Goal: Transaction & Acquisition: Purchase product/service

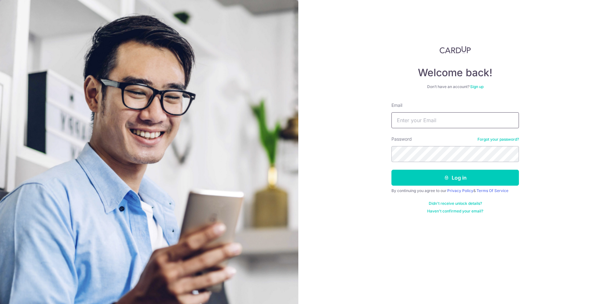
click at [434, 118] on input "Email" at bounding box center [456, 120] width 128 height 16
type input "[EMAIL_ADDRESS][DOMAIN_NAME]"
click at [426, 182] on button "Log in" at bounding box center [456, 178] width 128 height 16
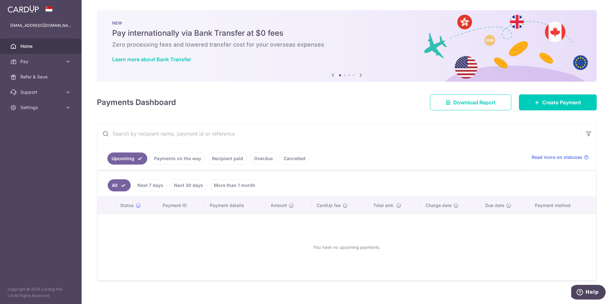
click at [370, 113] on div "× Pause Schedule Pause all future payments in this series Pause just this one p…" at bounding box center [347, 152] width 531 height 304
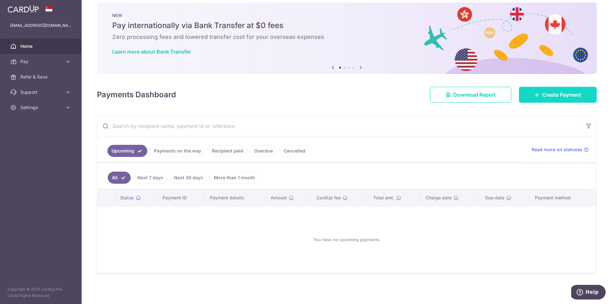
click at [536, 96] on icon at bounding box center [537, 94] width 5 height 5
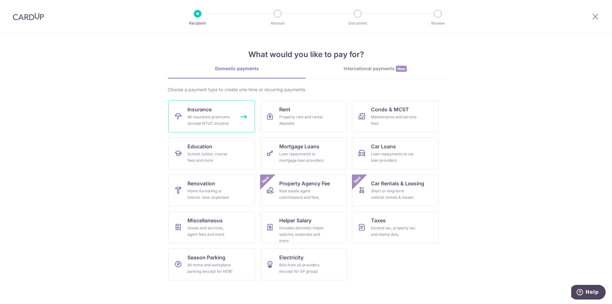
click at [234, 113] on link "Insurance All insurance premiums (except NTUC Income)" at bounding box center [211, 116] width 87 height 32
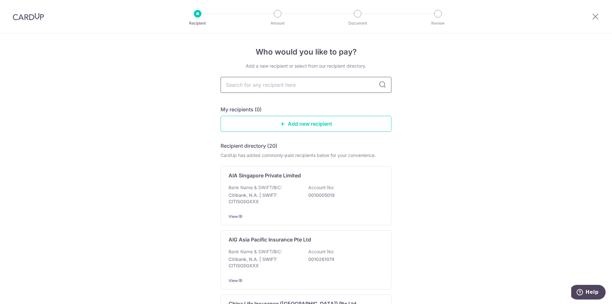
click at [288, 86] on input "text" at bounding box center [306, 85] width 171 height 16
type input "great east"
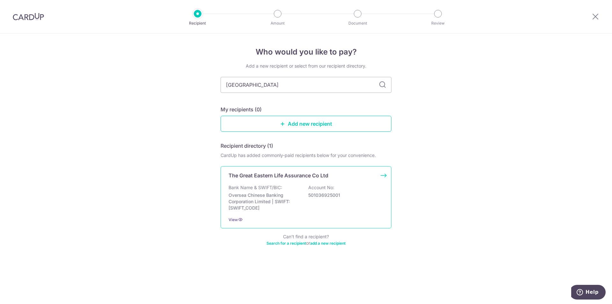
click at [319, 208] on div "Bank Name & SWIFT/BIC: Oversea Chinese Banking Corporation Limited | SWIFT: OCB…" at bounding box center [306, 197] width 155 height 27
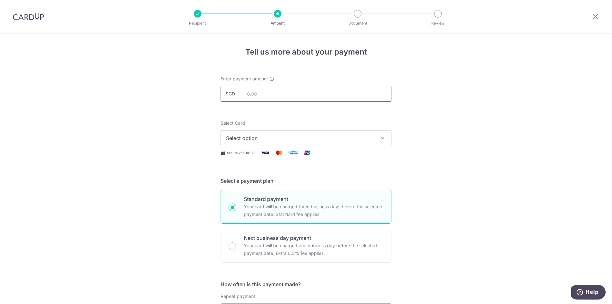
click at [335, 95] on input "text" at bounding box center [306, 94] width 171 height 16
type input "515.25"
click at [348, 139] on span "Select option" at bounding box center [300, 138] width 149 height 8
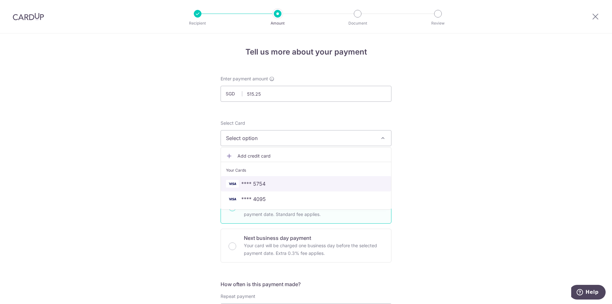
click at [357, 181] on span "**** 5754" at bounding box center [306, 184] width 160 height 8
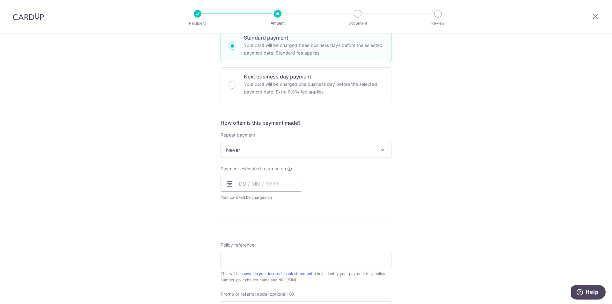
scroll to position [179, 0]
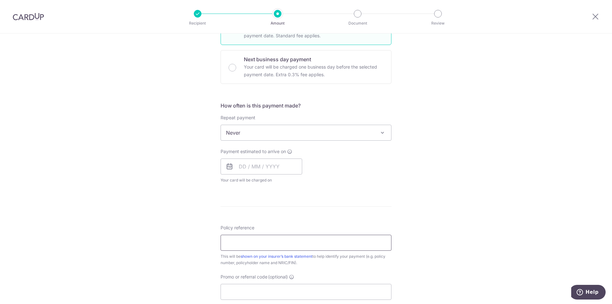
click at [336, 240] on input "Policy reference" at bounding box center [306, 243] width 171 height 16
paste input "0238002574"
type input "0238002574"
click at [406, 202] on div "Tell us more about your payment Enter payment amount SGD 515.25 515.25 Select C…" at bounding box center [306, 143] width 612 height 577
click at [370, 128] on span "Never" at bounding box center [306, 132] width 170 height 15
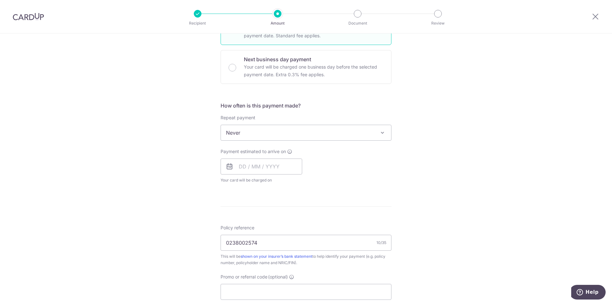
click at [228, 164] on icon at bounding box center [230, 167] width 8 height 8
click at [239, 166] on input "text" at bounding box center [262, 166] width 82 height 16
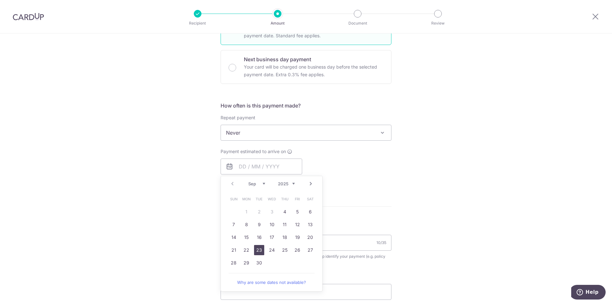
click at [259, 246] on link "23" at bounding box center [259, 250] width 10 height 10
type input "23/09/2025"
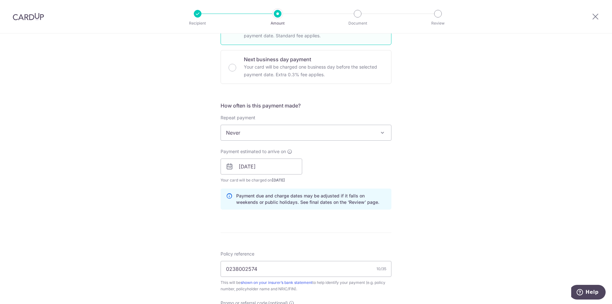
click at [459, 198] on div "Tell us more about your payment Enter payment amount SGD 515.25 515.25 Select C…" at bounding box center [306, 156] width 612 height 603
click at [474, 197] on div "Tell us more about your payment Enter payment amount SGD 515.25 515.25 Select C…" at bounding box center [306, 156] width 612 height 603
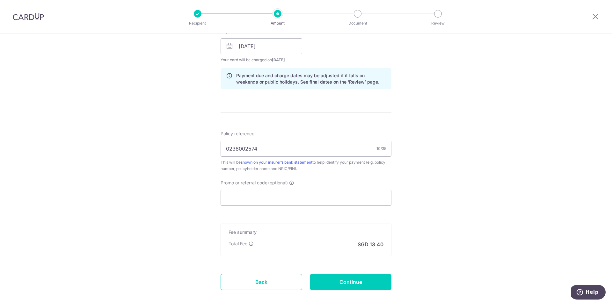
scroll to position [299, 0]
click at [252, 192] on input "Promo or referral code (optional)" at bounding box center [306, 197] width 171 height 16
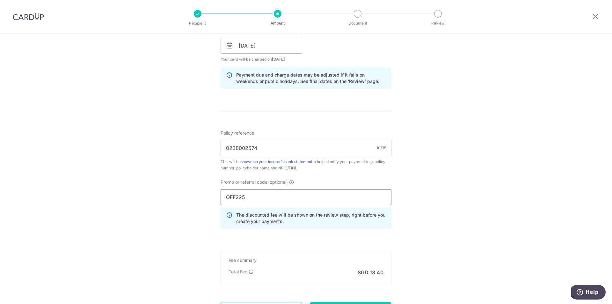
type input "OFF225"
click at [474, 213] on div "Tell us more about your payment Enter payment amount SGD 515.25 515.25 Select C…" at bounding box center [306, 50] width 612 height 632
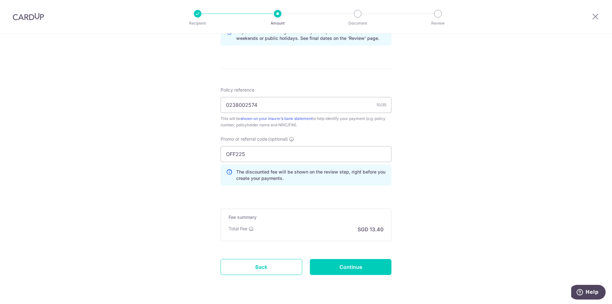
scroll to position [361, 0]
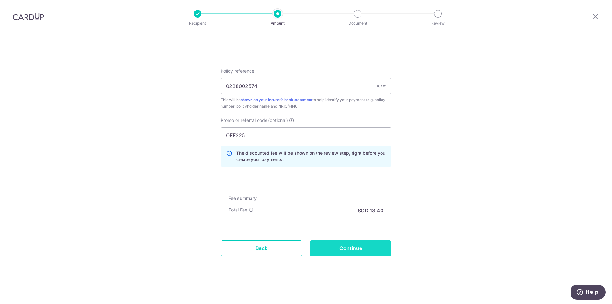
click at [355, 244] on input "Continue" at bounding box center [351, 248] width 82 height 16
type input "Create Schedule"
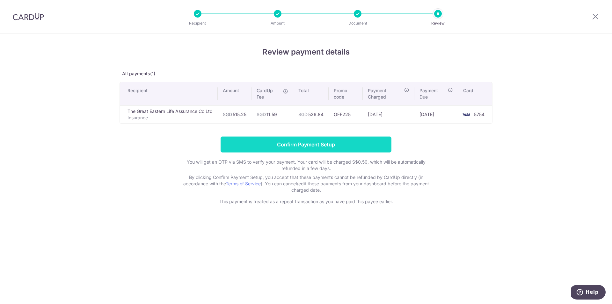
click at [384, 141] on input "Confirm Payment Setup" at bounding box center [306, 144] width 171 height 16
